Goal: Book appointment/travel/reservation

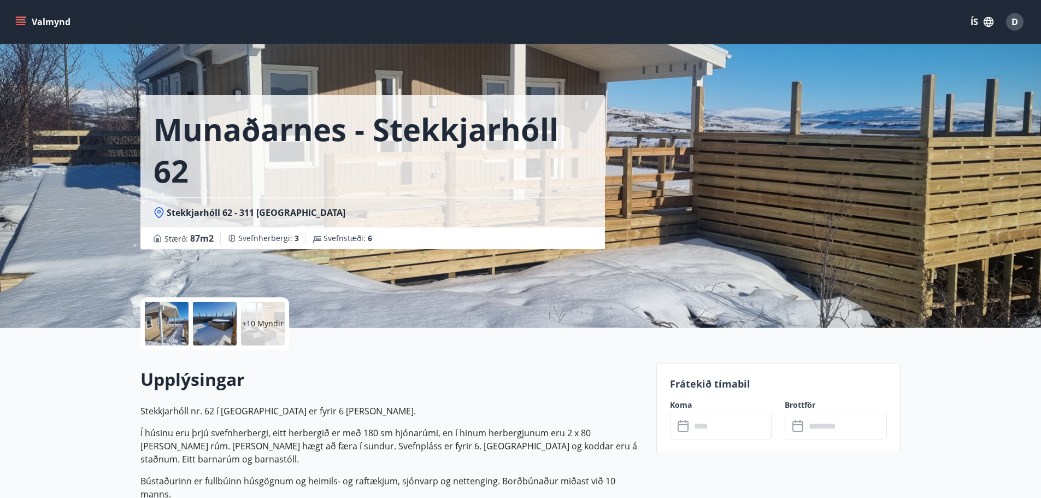
scroll to position [273, 0]
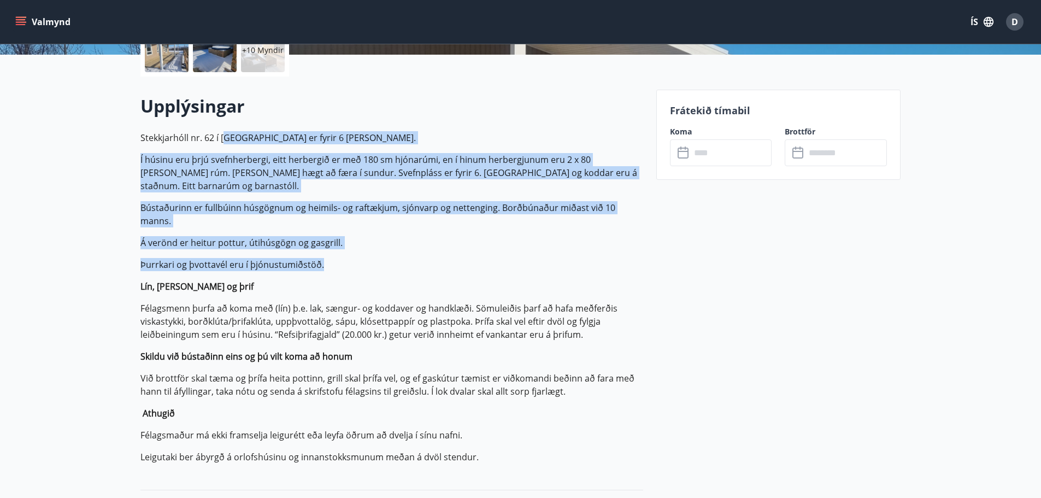
drag, startPoint x: 227, startPoint y: 138, endPoint x: 357, endPoint y: 251, distance: 172.8
click at [357, 251] on p "Stekkjarhóll nr. 62 í [GEOGRAPHIC_DATA] er fyrir 6 [PERSON_NAME]. Í húsinu eru …" at bounding box center [391, 297] width 503 height 332
click at [357, 258] on p "Þurrkari og þvottavél eru í þjónustumiðstöð." at bounding box center [391, 264] width 503 height 13
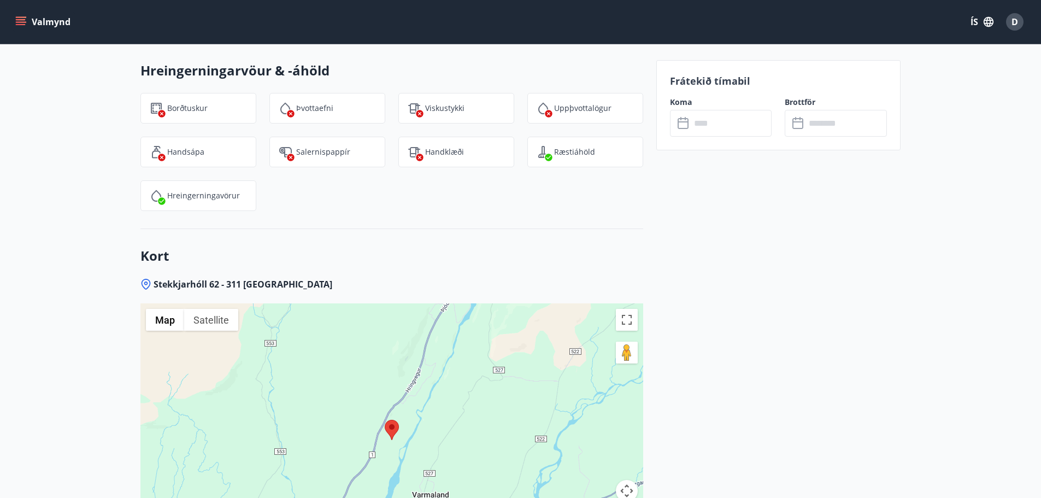
scroll to position [1801, 0]
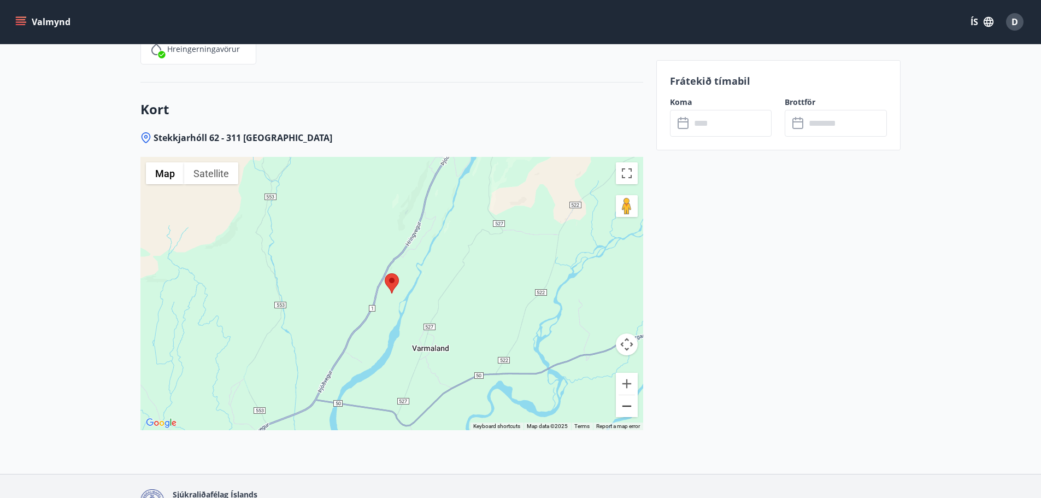
click at [618, 395] on button "Zoom out" at bounding box center [627, 406] width 22 height 22
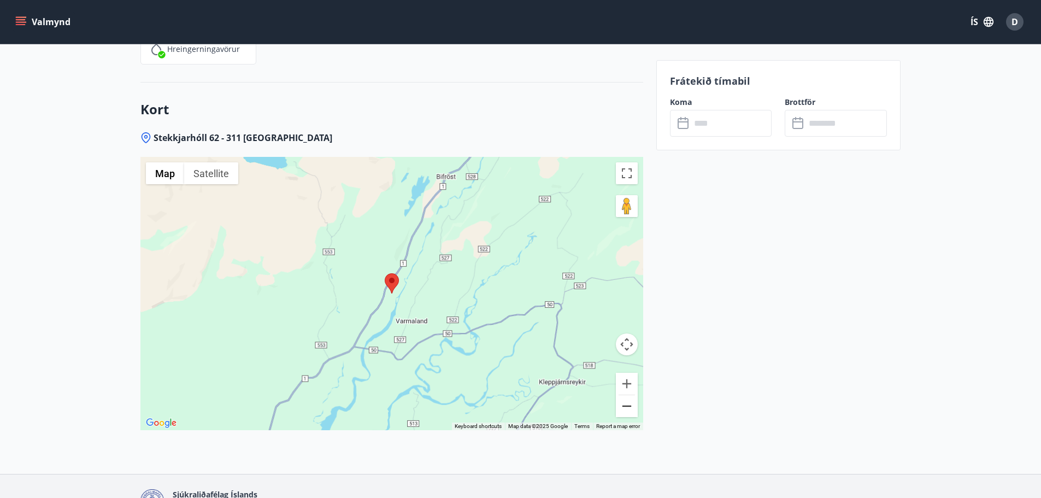
click at [621, 395] on button "Zoom out" at bounding box center [627, 406] width 22 height 22
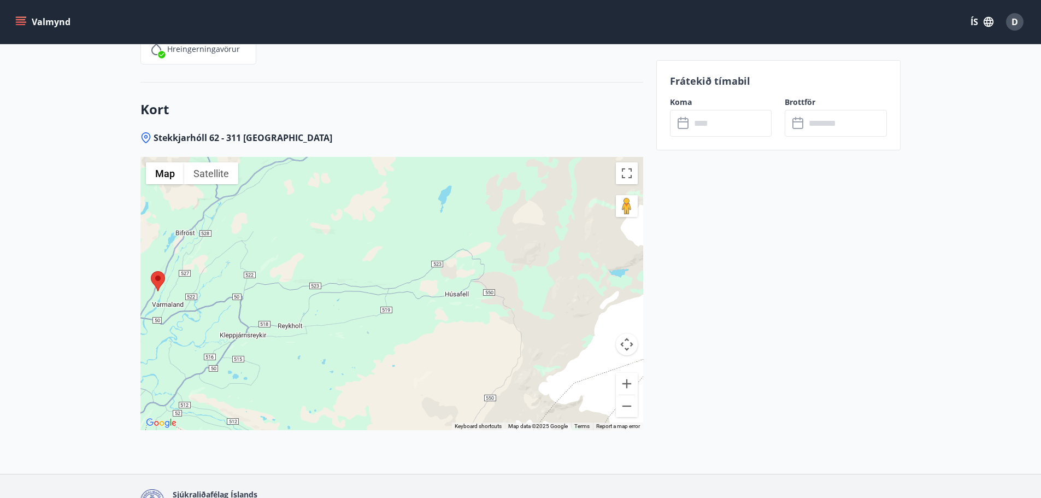
drag, startPoint x: 550, startPoint y: 329, endPoint x: 331, endPoint y: 327, distance: 218.7
click at [331, 327] on div at bounding box center [391, 293] width 503 height 273
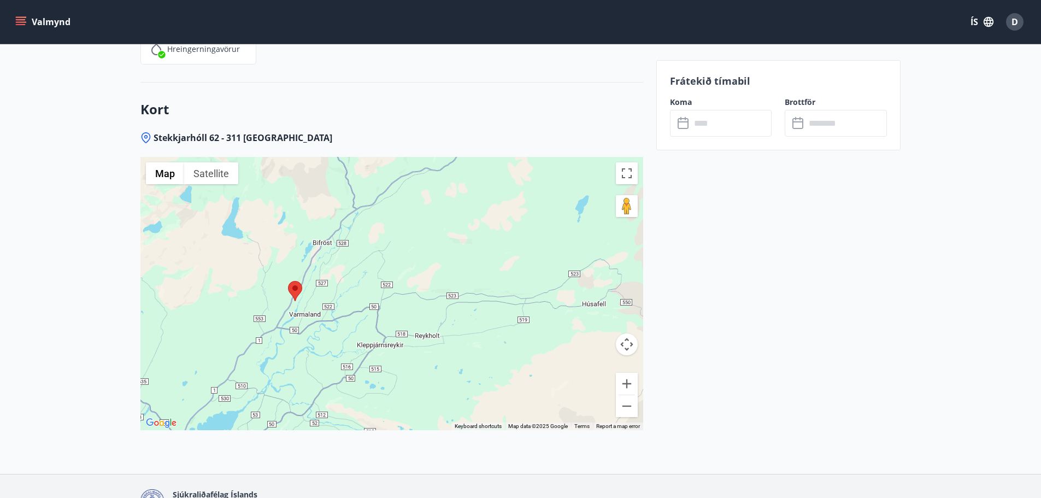
drag, startPoint x: 486, startPoint y: 323, endPoint x: 632, endPoint y: 336, distance: 147.0
click at [632, 336] on div "Use ctrl + scroll to zoom the map Map Terrain Satellite Labels Keyboard shortcu…" at bounding box center [391, 293] width 503 height 273
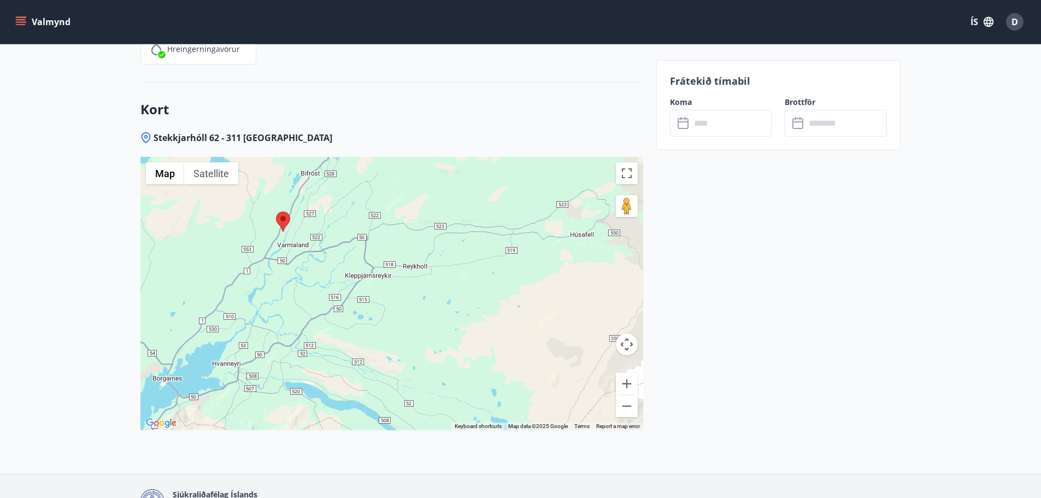
drag, startPoint x: 495, startPoint y: 367, endPoint x: 507, endPoint y: 266, distance: 101.8
click at [507, 266] on div at bounding box center [391, 293] width 503 height 273
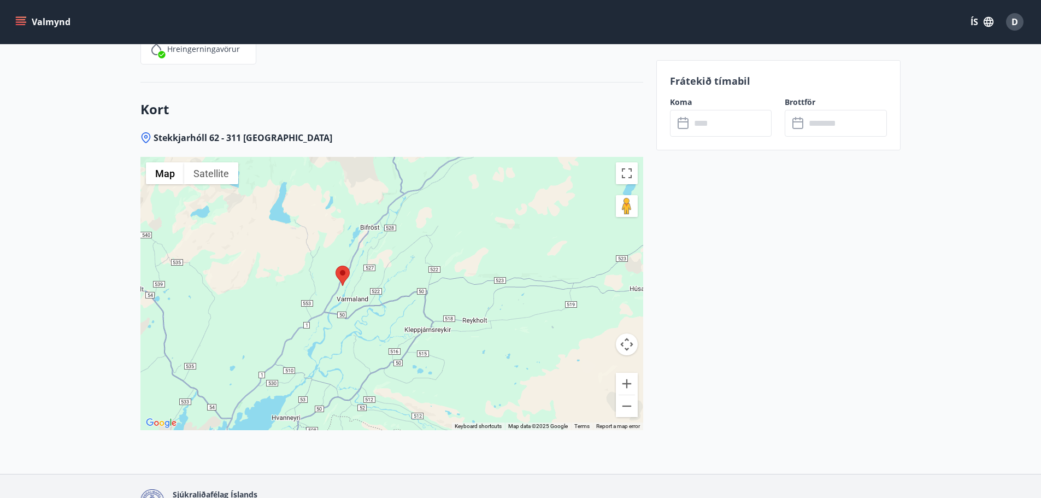
drag, startPoint x: 259, startPoint y: 339, endPoint x: 284, endPoint y: 422, distance: 86.8
click at [284, 422] on div "Stekkjarhóll 62 - 311 Borgarnesi ← Move left → Move right ↑ Move up ↓ Move down…" at bounding box center [391, 303] width 503 height 342
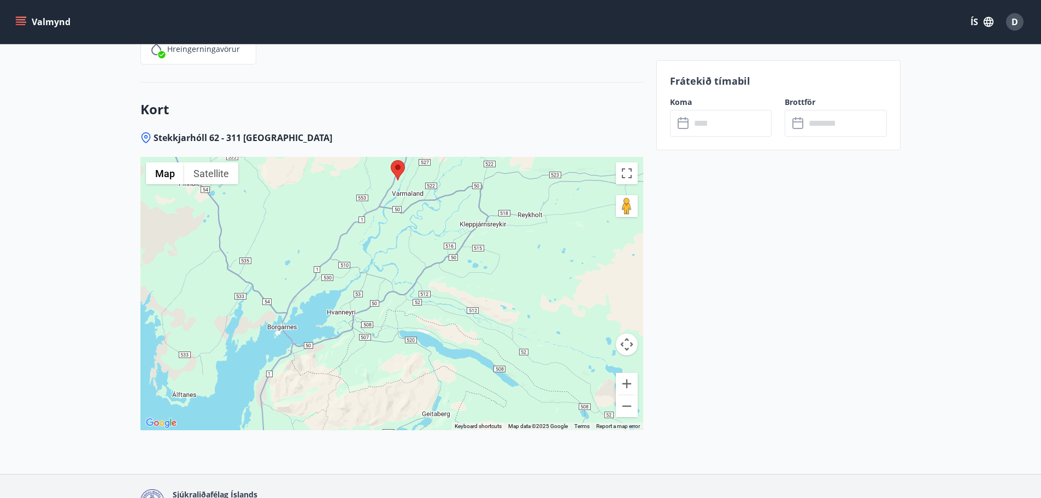
drag, startPoint x: 306, startPoint y: 323, endPoint x: 368, endPoint y: 189, distance: 148.2
click at [368, 189] on div at bounding box center [391, 293] width 503 height 273
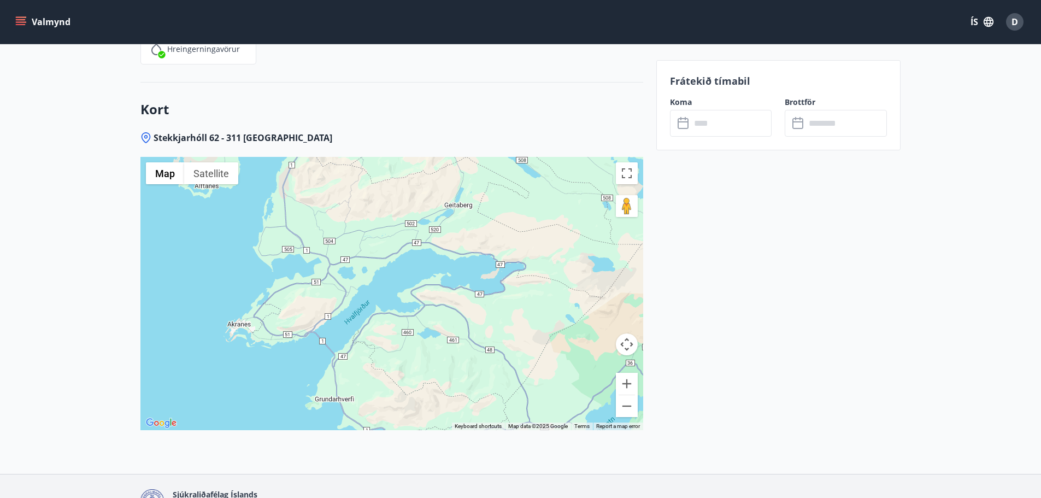
drag, startPoint x: 364, startPoint y: 353, endPoint x: 373, endPoint y: 176, distance: 176.8
click at [373, 176] on div at bounding box center [391, 293] width 503 height 273
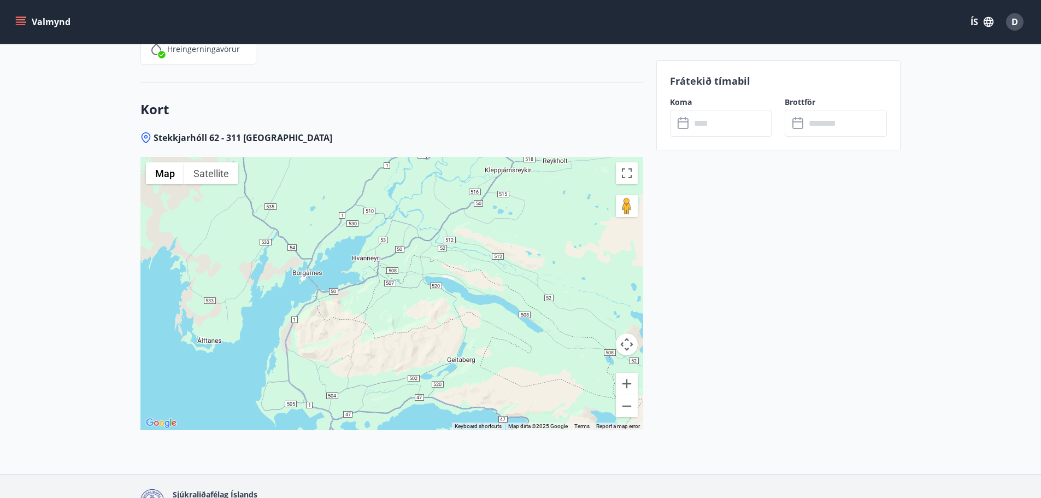
drag, startPoint x: 437, startPoint y: 211, endPoint x: 425, endPoint y: 359, distance: 148.1
click at [430, 378] on div at bounding box center [391, 293] width 503 height 273
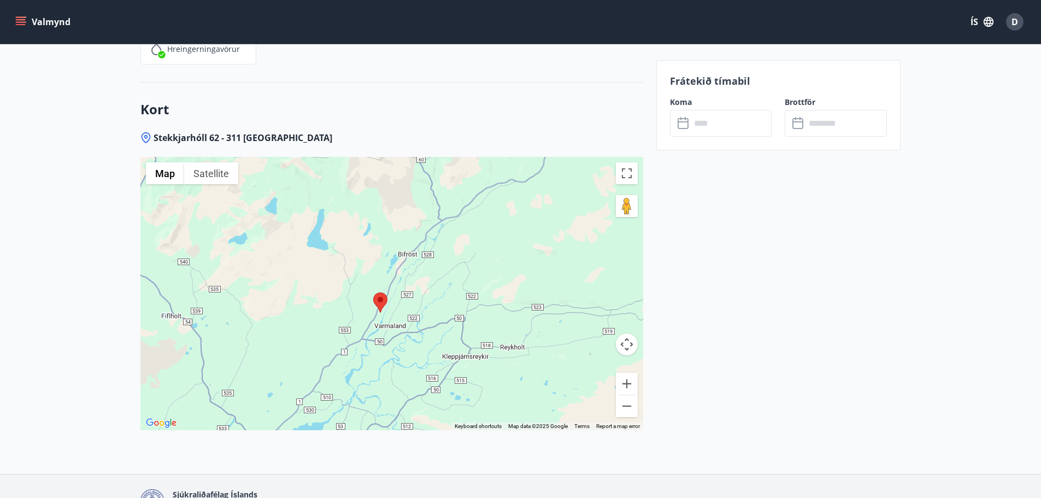
drag, startPoint x: 525, startPoint y: 216, endPoint x: 496, endPoint y: 375, distance: 161.1
click at [496, 375] on div at bounding box center [391, 293] width 503 height 273
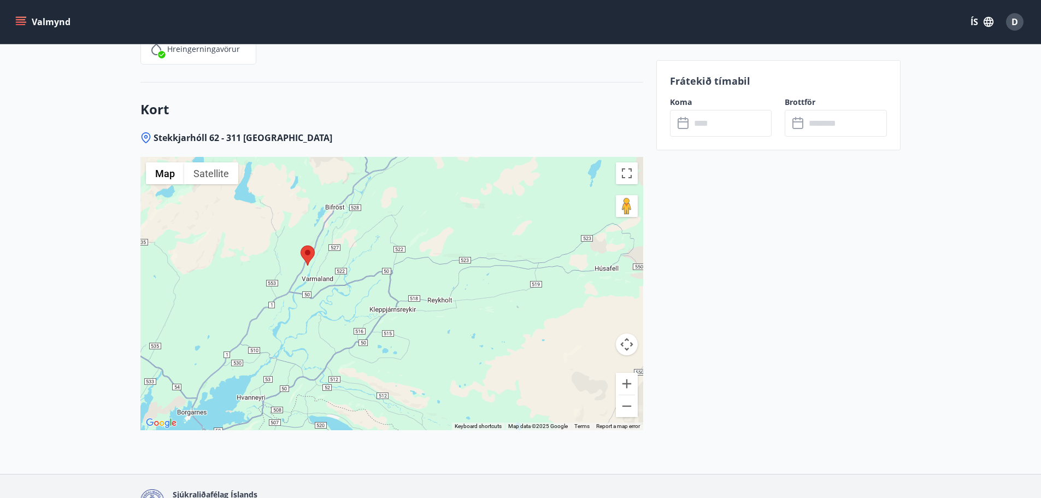
drag, startPoint x: 380, startPoint y: 338, endPoint x: 308, endPoint y: 286, distance: 88.5
click at [308, 286] on div at bounding box center [391, 293] width 503 height 273
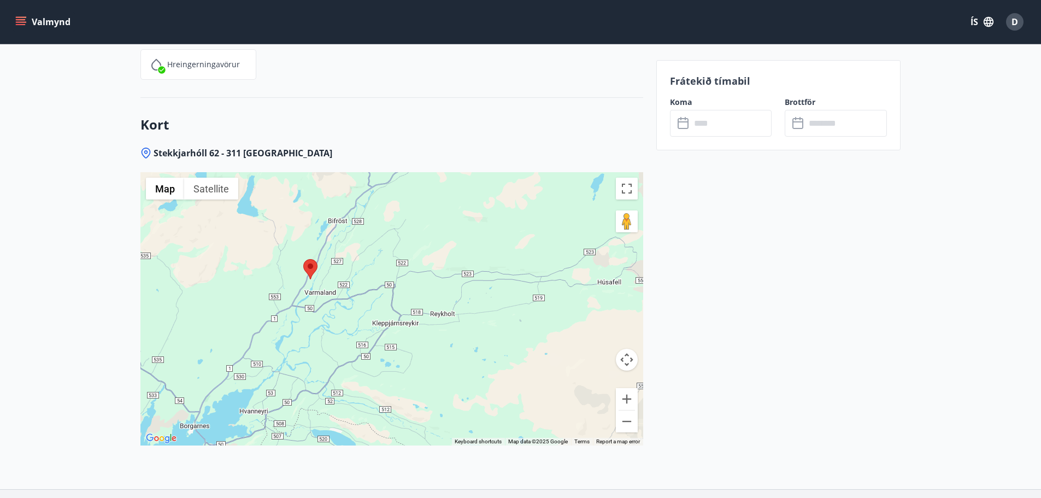
scroll to position [1691, 0]
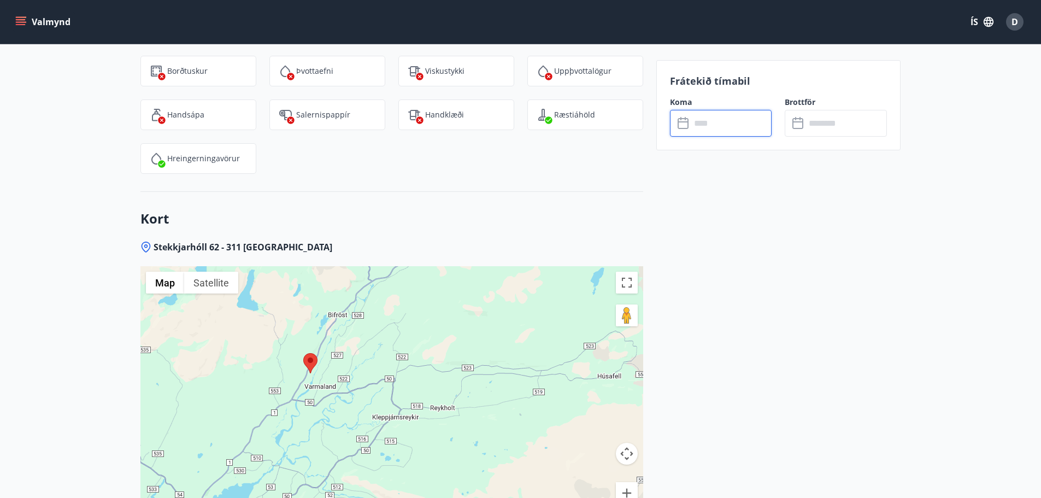
click at [727, 129] on input "text" at bounding box center [731, 123] width 81 height 27
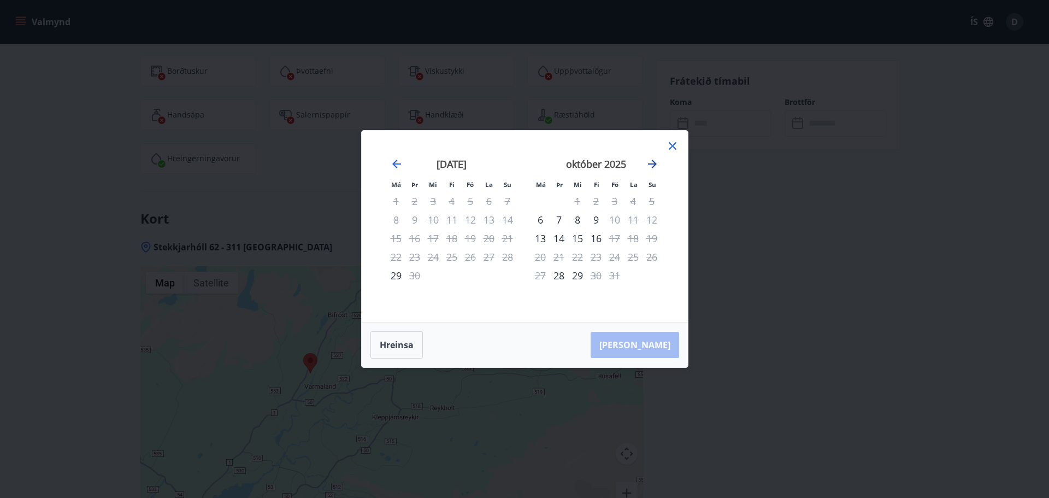
click at [650, 167] on icon "Move forward to switch to the next month." at bounding box center [652, 163] width 13 height 13
click at [543, 239] on div "10" at bounding box center [540, 238] width 19 height 19
click at [578, 238] on div "12" at bounding box center [577, 238] width 19 height 19
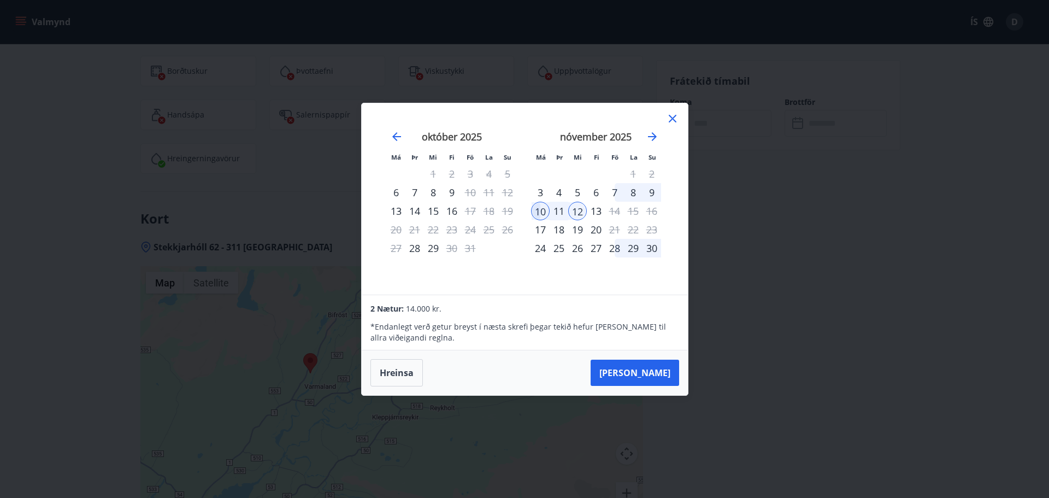
click at [588, 209] on div "13" at bounding box center [596, 211] width 19 height 19
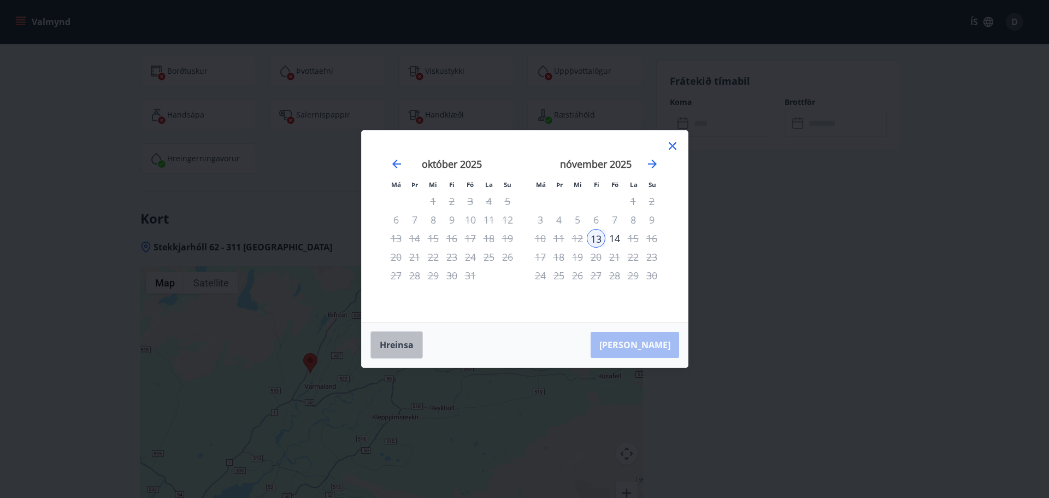
click at [404, 342] on button "Hreinsa" at bounding box center [397, 344] width 52 height 27
click at [542, 237] on div "10" at bounding box center [540, 238] width 19 height 19
click at [597, 238] on div "13" at bounding box center [596, 238] width 19 height 19
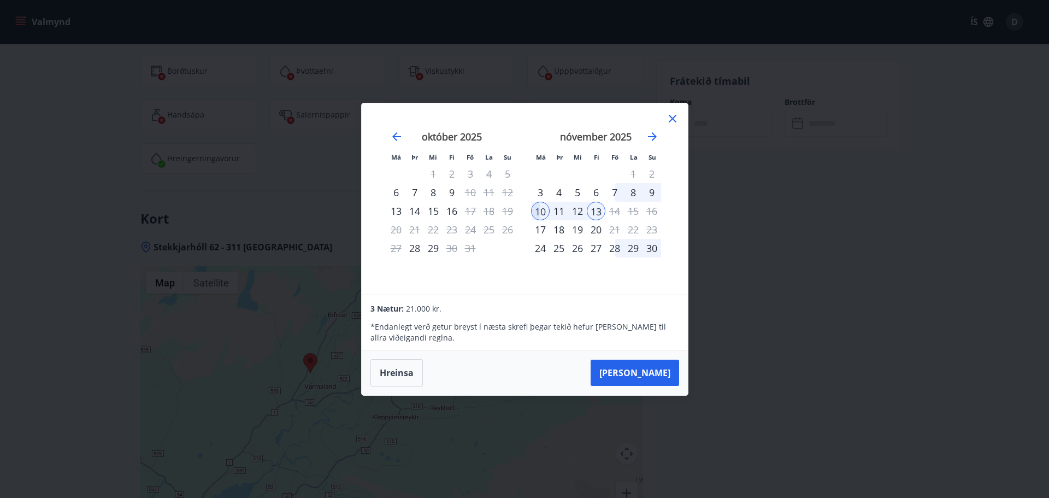
click at [676, 116] on icon at bounding box center [673, 119] width 8 height 8
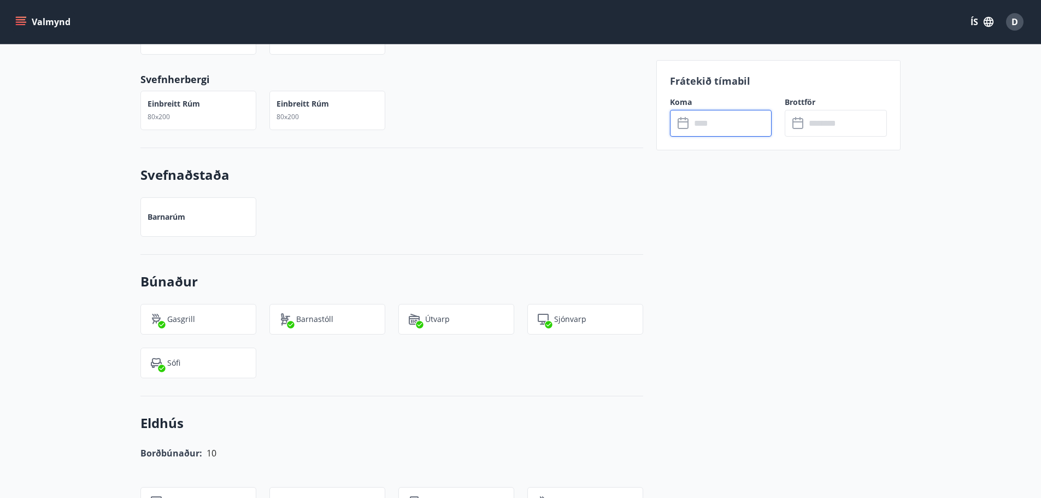
scroll to position [762, 0]
